Goal: Task Accomplishment & Management: Complete application form

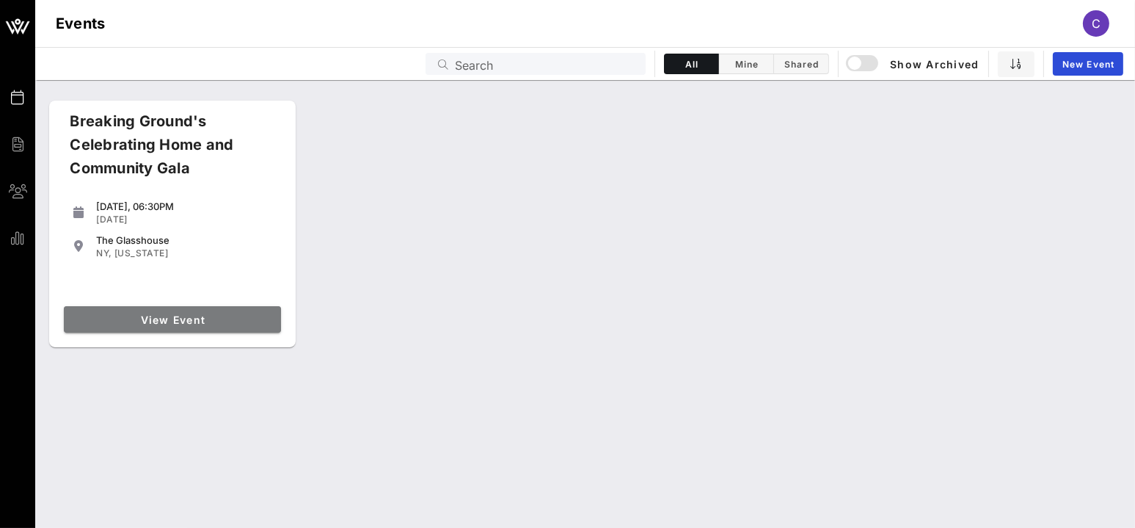
click at [188, 327] on link "View Event" at bounding box center [172, 319] width 217 height 26
click at [165, 319] on span "View Event" at bounding box center [173, 319] width 206 height 12
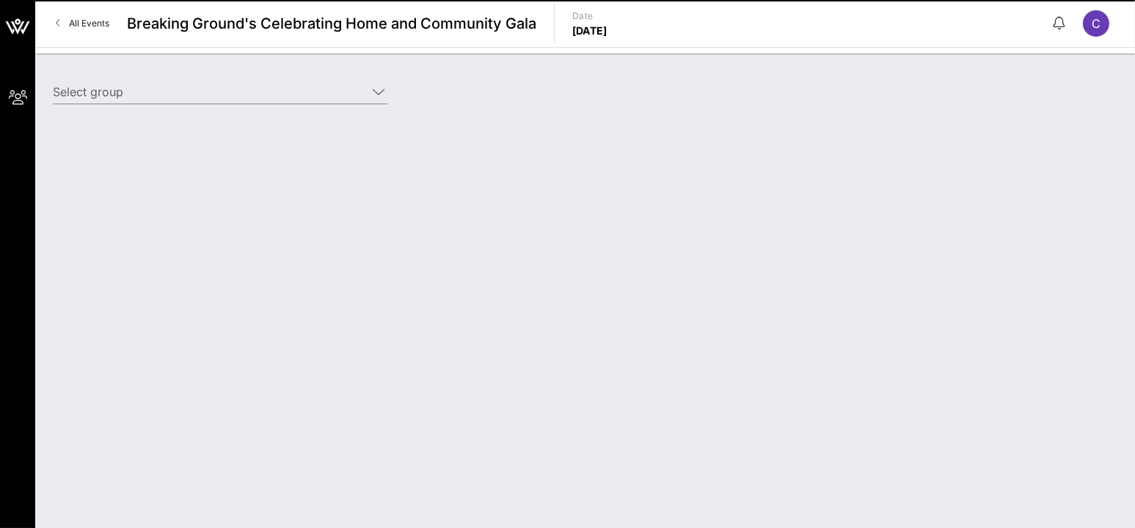
type input "Citi (Builder) [[PERSON_NAME], [PERSON_NAME][EMAIL_ADDRESS][PERSON_NAME][DOMAIN…"
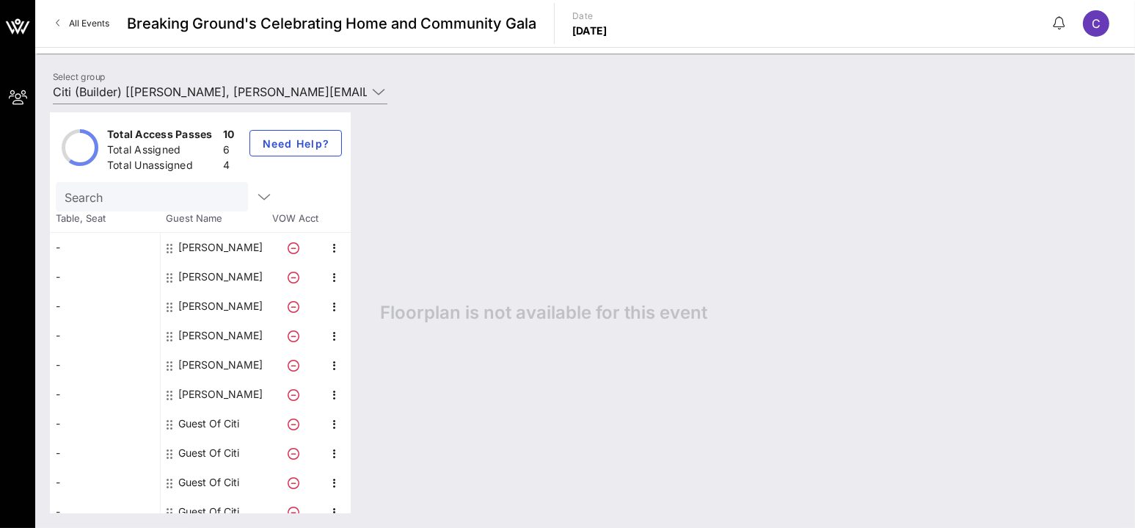
scroll to position [12, 0]
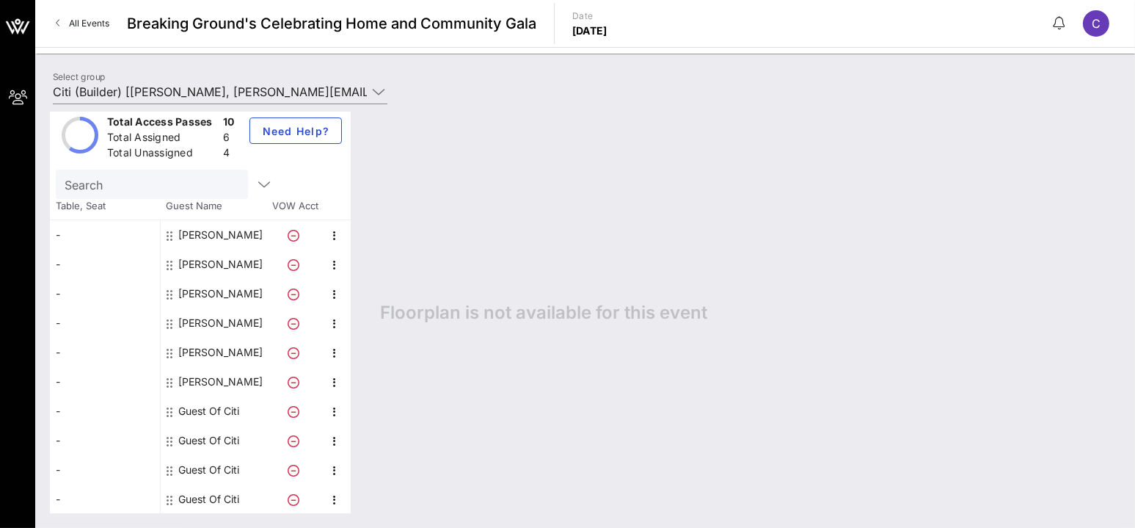
click at [195, 412] on div "Guest Of Citi" at bounding box center [208, 410] width 61 height 29
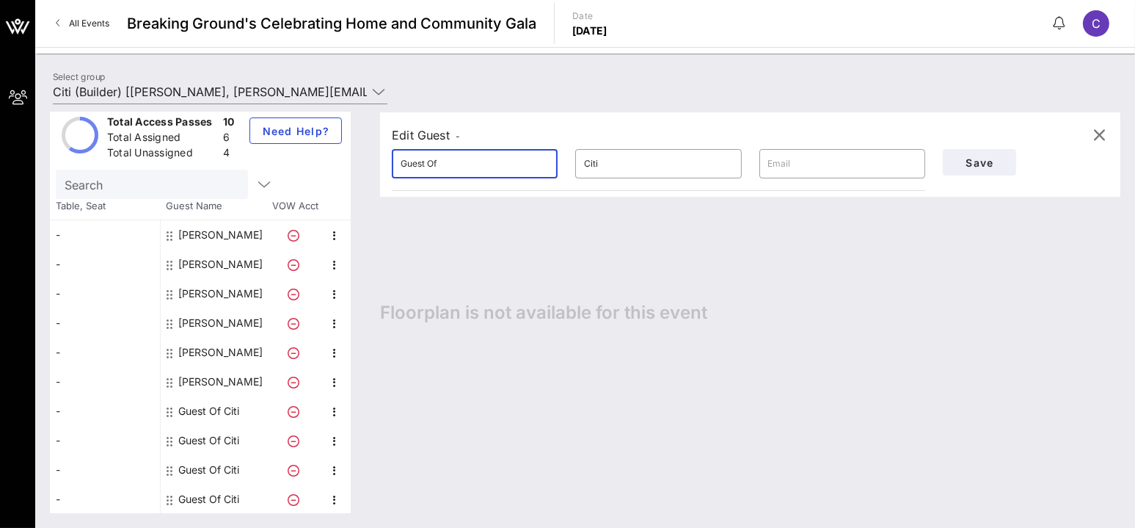
drag, startPoint x: 508, startPoint y: 163, endPoint x: 297, endPoint y: 167, distance: 210.7
click at [297, 167] on div "Total Access Passes 10 Total Assigned 6 Total Unassigned 4 Need Help? Search Ta…" at bounding box center [585, 312] width 1071 height 401
type input "[PERSON_NAME]"
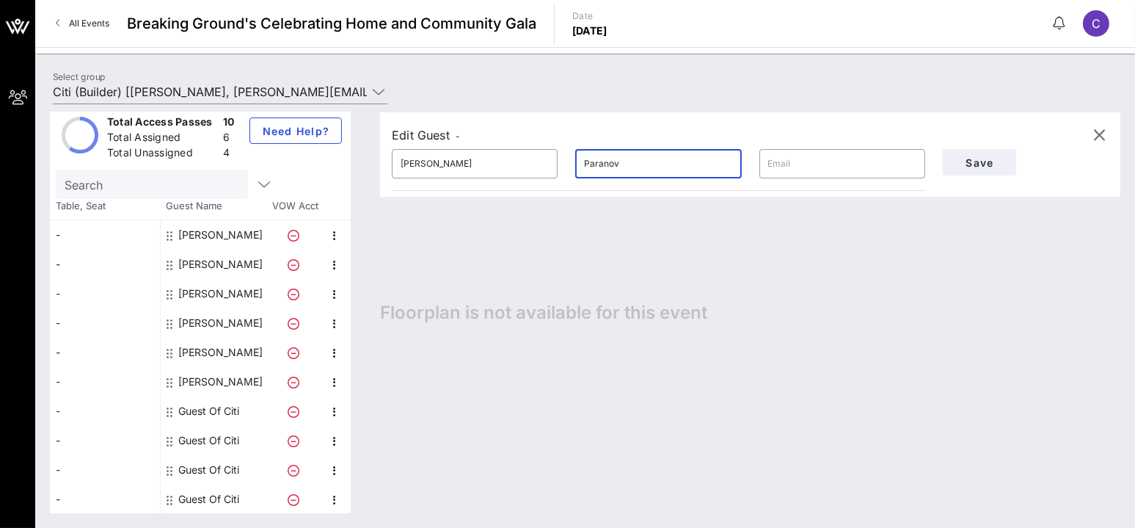
type input "Paranov"
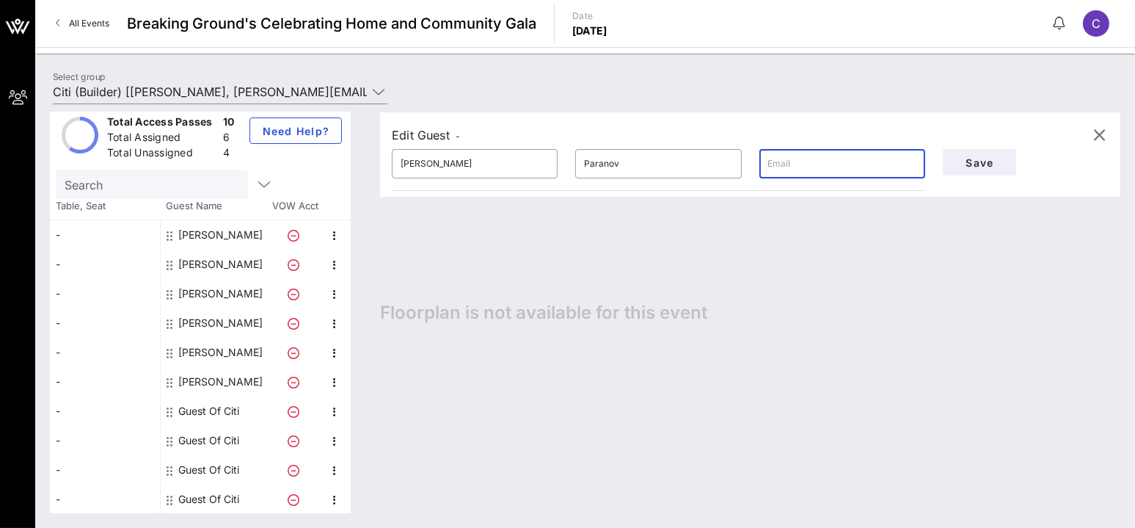
click at [0, 109] on html "My Groups Breaking Ground's Celebrating Home and Community Gala All Events Brea…" at bounding box center [567, 264] width 1135 height 528
click at [805, 164] on input "text" at bounding box center [842, 163] width 148 height 23
paste input "[PERSON_NAME][EMAIL_ADDRESS][DOMAIN_NAME]"
type input "[PERSON_NAME][EMAIL_ADDRESS][DOMAIN_NAME]"
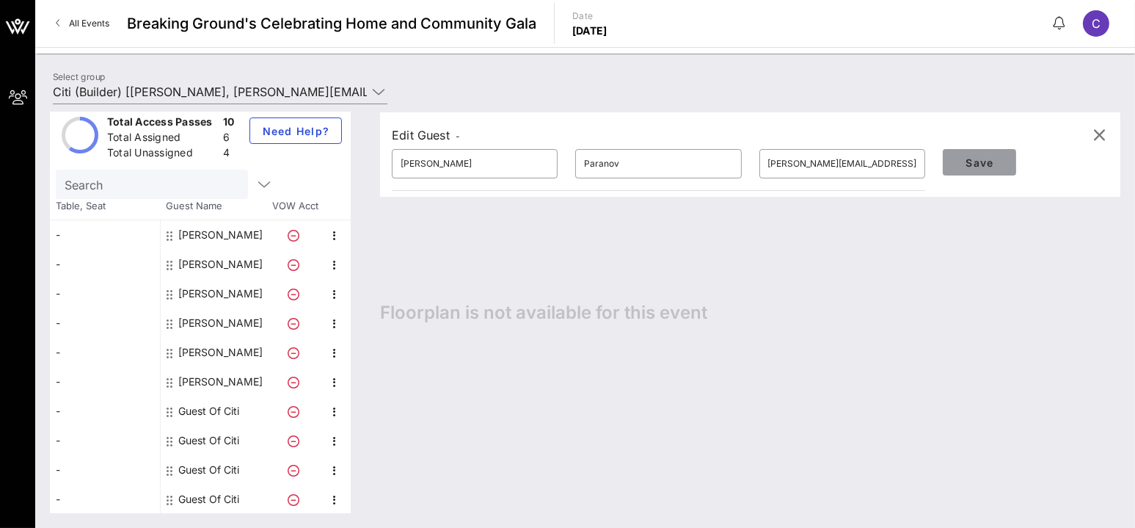
click at [988, 166] on span "Save" at bounding box center [980, 162] width 50 height 12
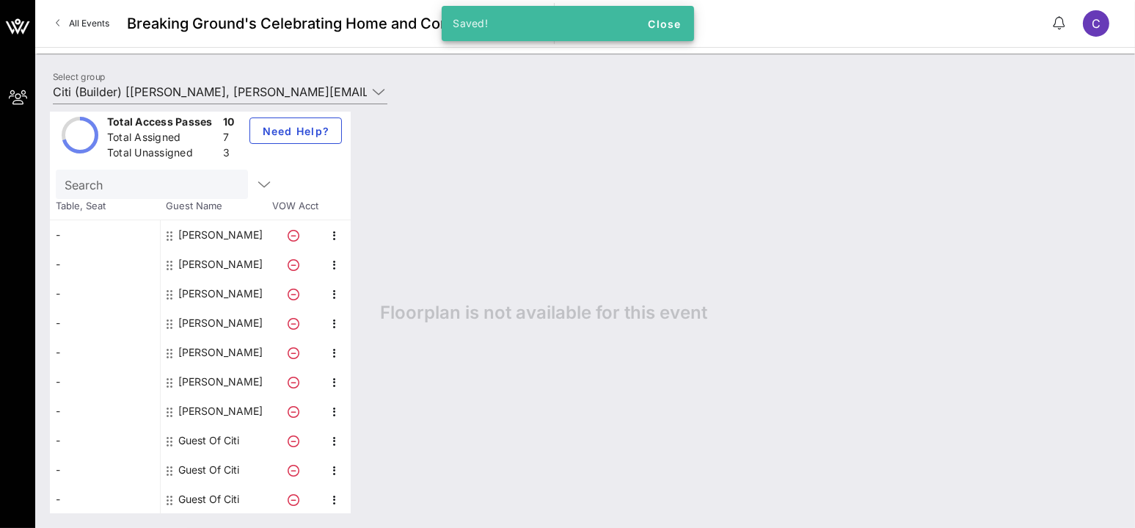
click at [226, 440] on div "Guest Of Citi" at bounding box center [208, 440] width 61 height 29
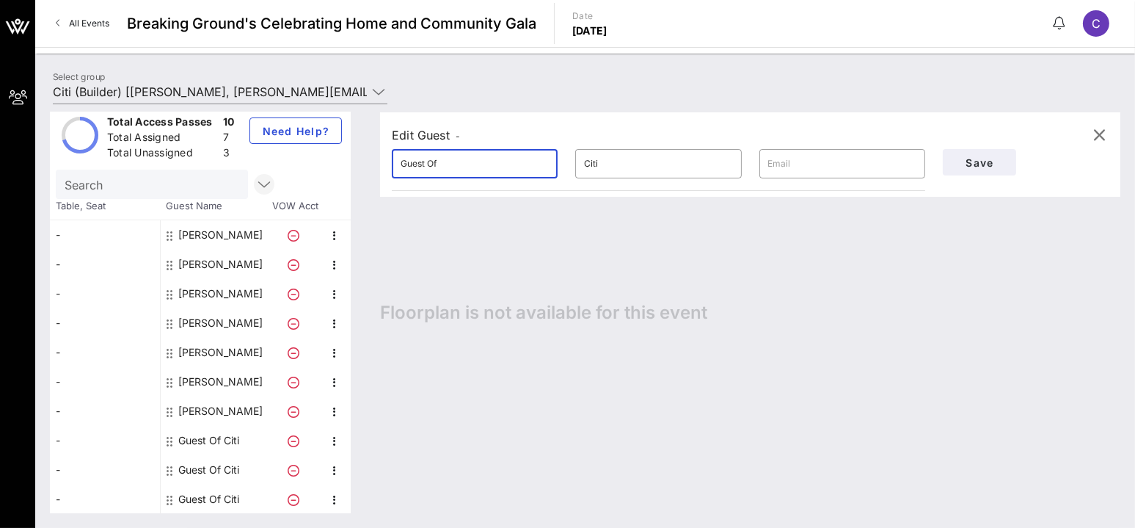
drag, startPoint x: 481, startPoint y: 171, endPoint x: 251, endPoint y: 192, distance: 231.4
click at [251, 192] on div "Total Access Passes 10 Total Assigned 7 Total Unassigned 3 Need Help? Search Ta…" at bounding box center [585, 312] width 1071 height 401
type input "[PERSON_NAME]"
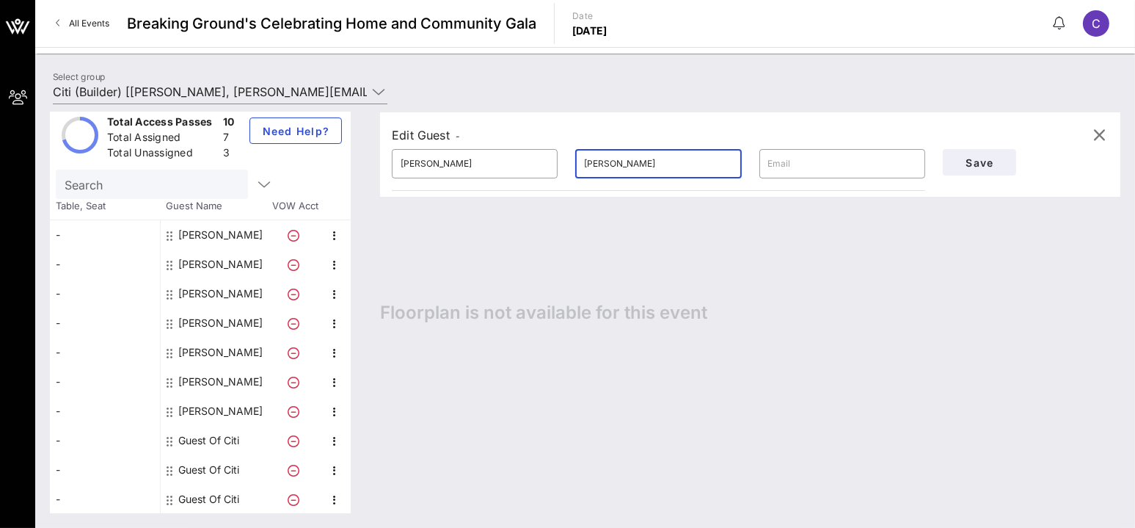
type input "[PERSON_NAME]"
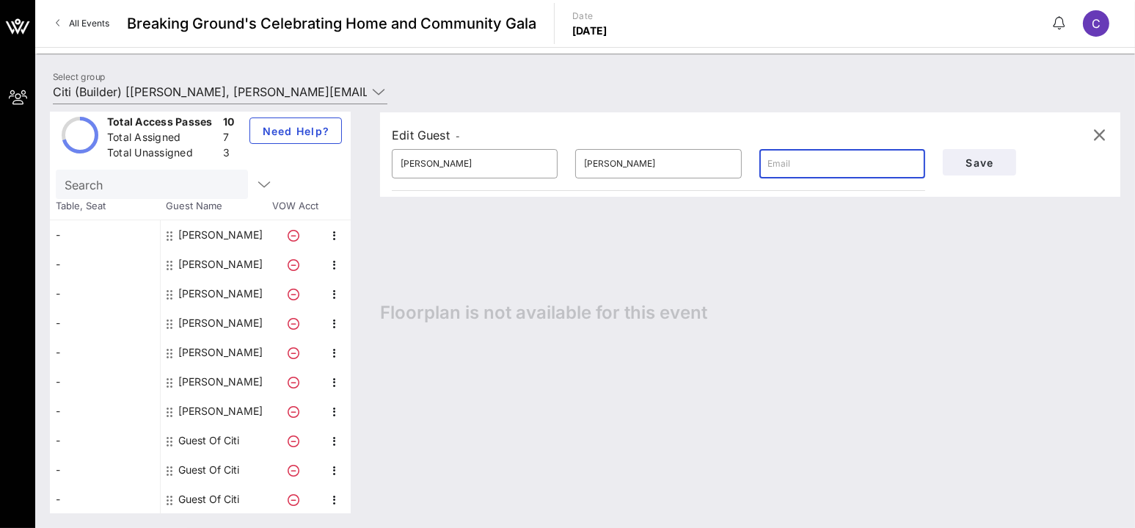
click at [785, 167] on input "text" at bounding box center [842, 163] width 148 height 23
type input "[PERSON_NAME][EMAIL_ADDRESS][PERSON_NAME][DOMAIN_NAME]"
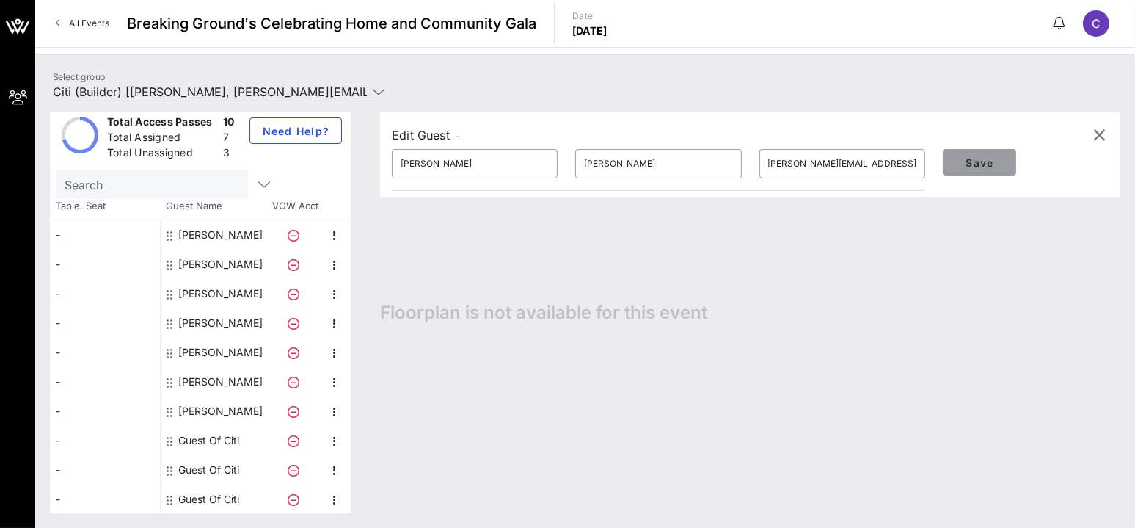
click at [950, 160] on button "Save" at bounding box center [979, 162] width 73 height 26
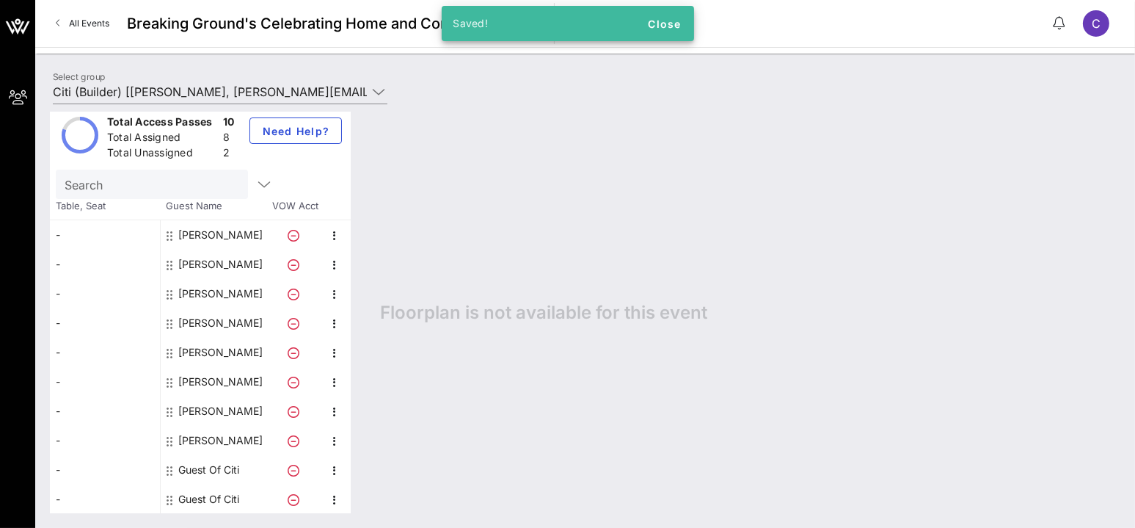
click at [197, 466] on div "Guest Of Citi" at bounding box center [208, 469] width 61 height 29
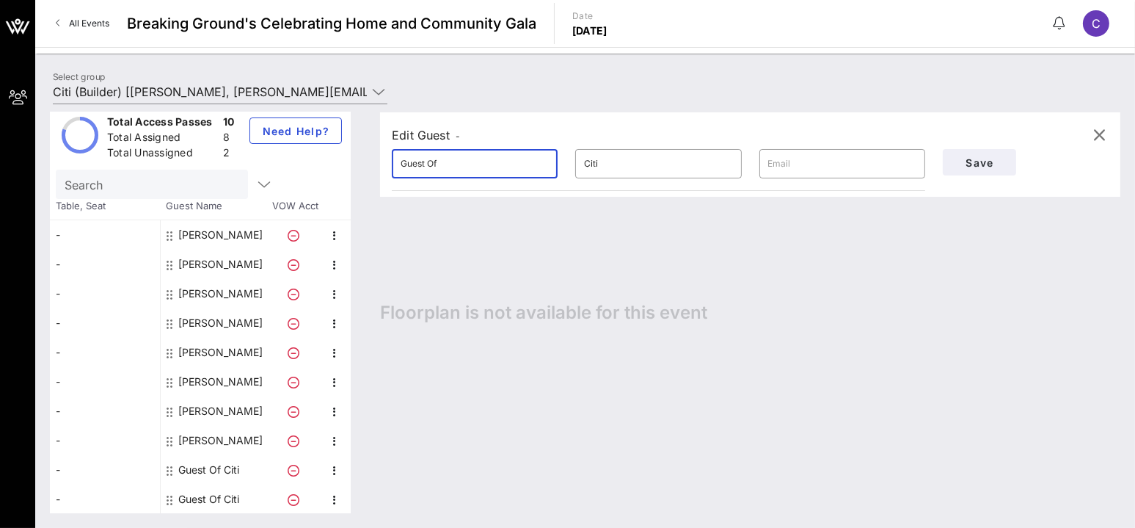
drag, startPoint x: 484, startPoint y: 163, endPoint x: 228, endPoint y: 180, distance: 256.7
click at [228, 180] on div "Total Access Passes 10 Total Assigned 8 Total Unassigned 2 Need Help? Search Ta…" at bounding box center [585, 312] width 1071 height 401
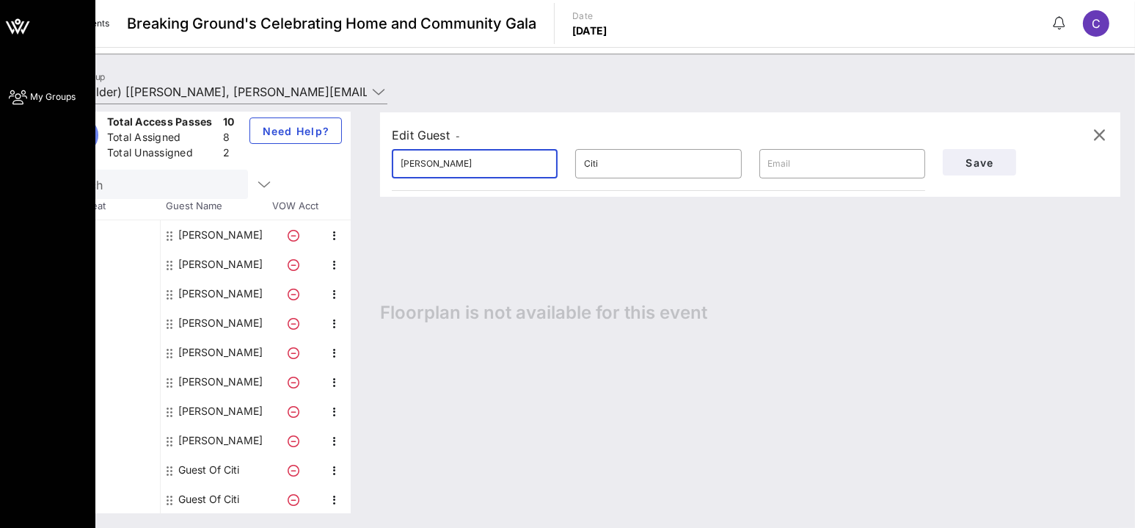
type input "[PERSON_NAME]"
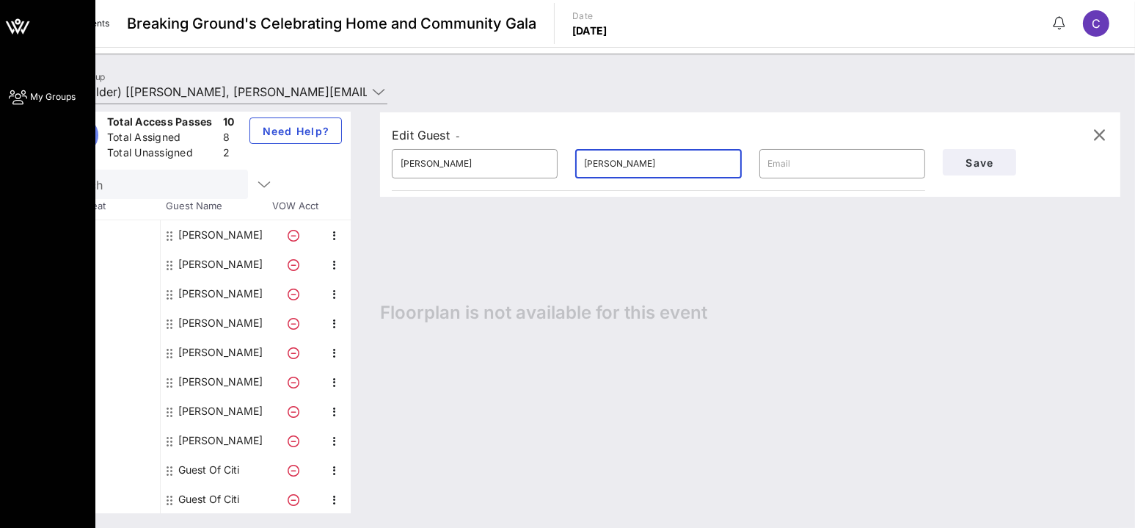
type input "[PERSON_NAME]"
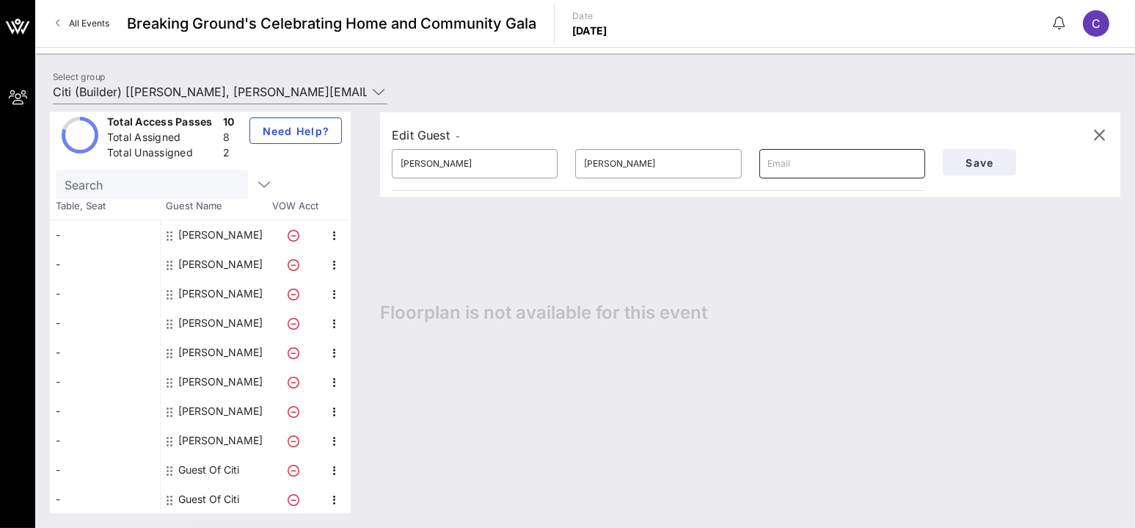
click at [789, 154] on input "text" at bounding box center [842, 163] width 148 height 23
paste input "[PERSON_NAME][EMAIL_ADDRESS][PERSON_NAME][DOMAIN_NAME]"
type input "[PERSON_NAME][EMAIL_ADDRESS][PERSON_NAME][DOMAIN_NAME]"
click at [964, 164] on span "Save" at bounding box center [980, 162] width 50 height 12
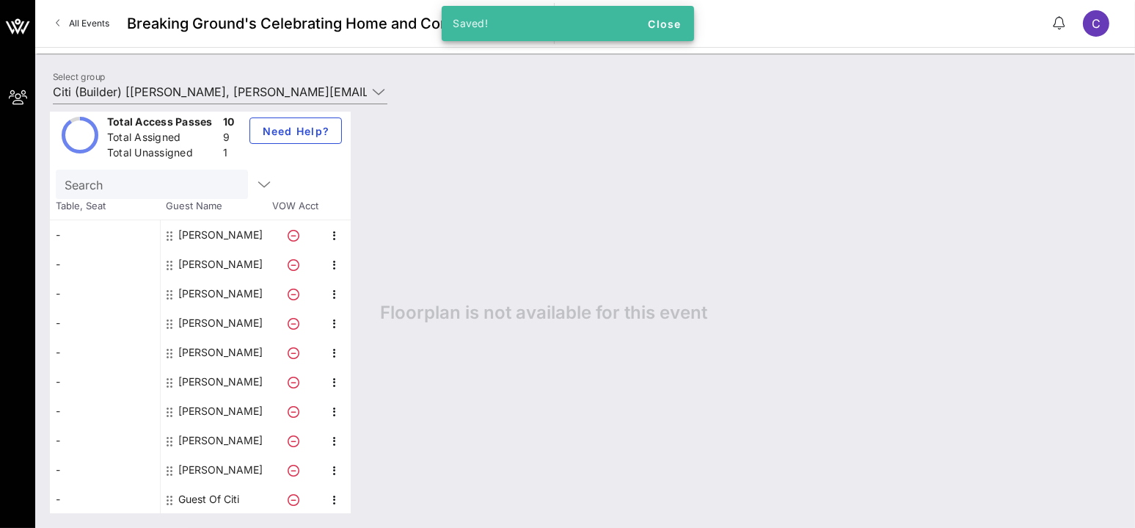
click at [207, 495] on div "Guest Of Citi" at bounding box center [208, 498] width 61 height 29
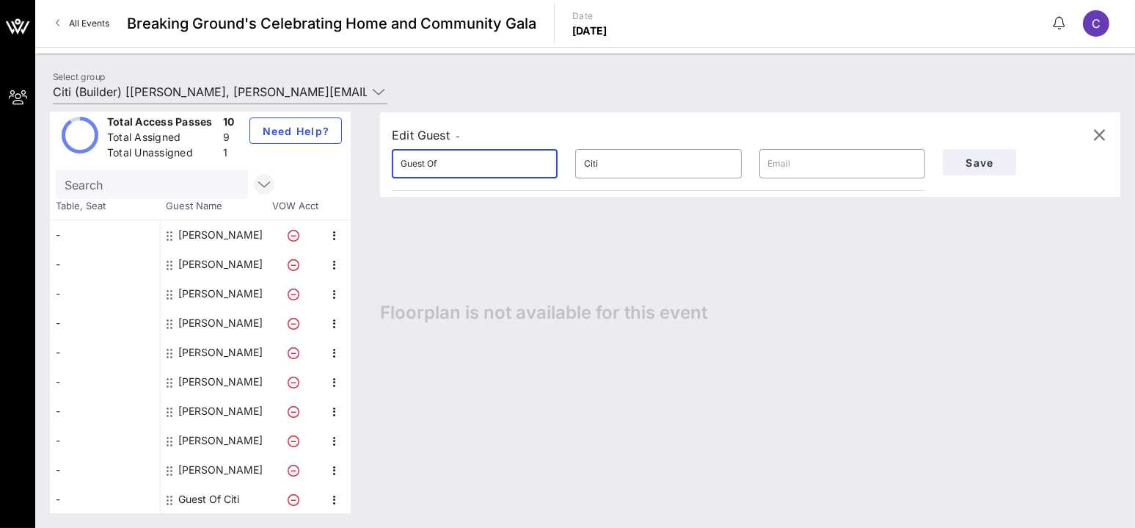
drag, startPoint x: 463, startPoint y: 162, endPoint x: 240, endPoint y: 181, distance: 223.9
click at [241, 181] on div "Total Access Passes 10 Total Assigned 9 Total Unassigned 1 Need Help? Search Ta…" at bounding box center [585, 312] width 1071 height 401
type input "JT"
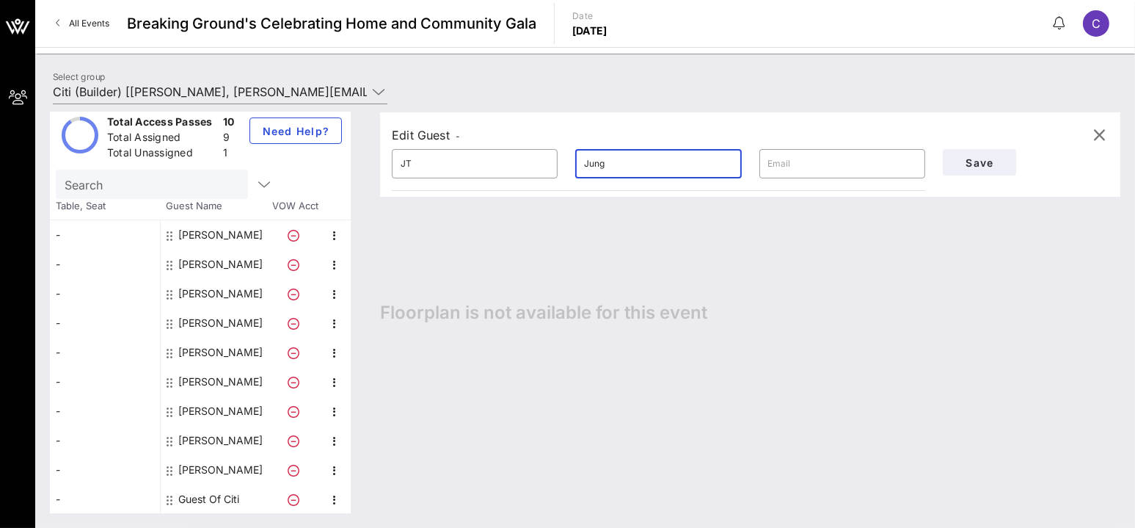
type input "Jung"
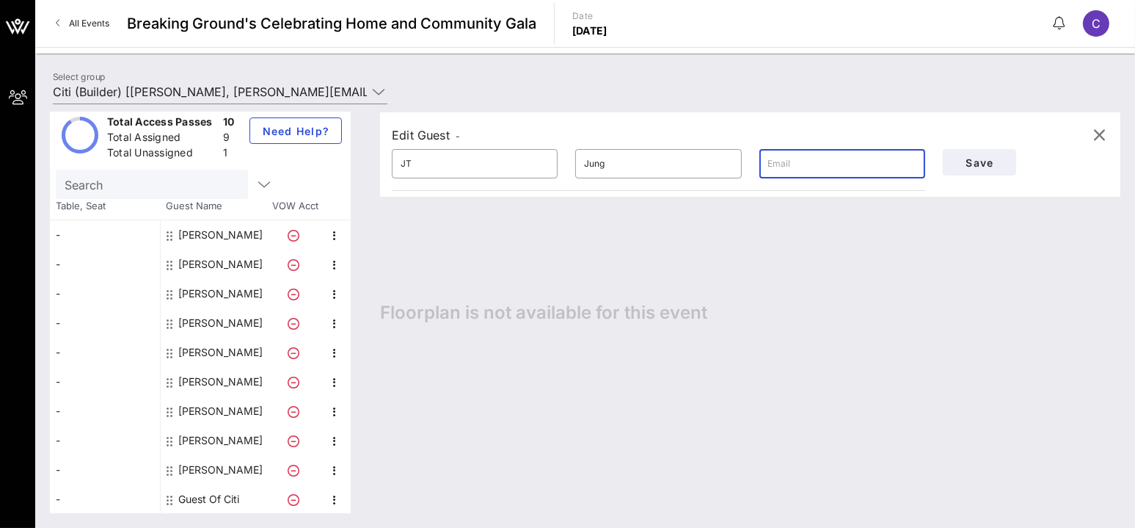
paste input "[EMAIL_ADDRESS][PERSON_NAME][PERSON_NAME][DOMAIN_NAME]"
type input "[EMAIL_ADDRESS][PERSON_NAME][PERSON_NAME][DOMAIN_NAME]"
click at [989, 166] on span "Save" at bounding box center [980, 162] width 50 height 12
